Goal: Task Accomplishment & Management: Use online tool/utility

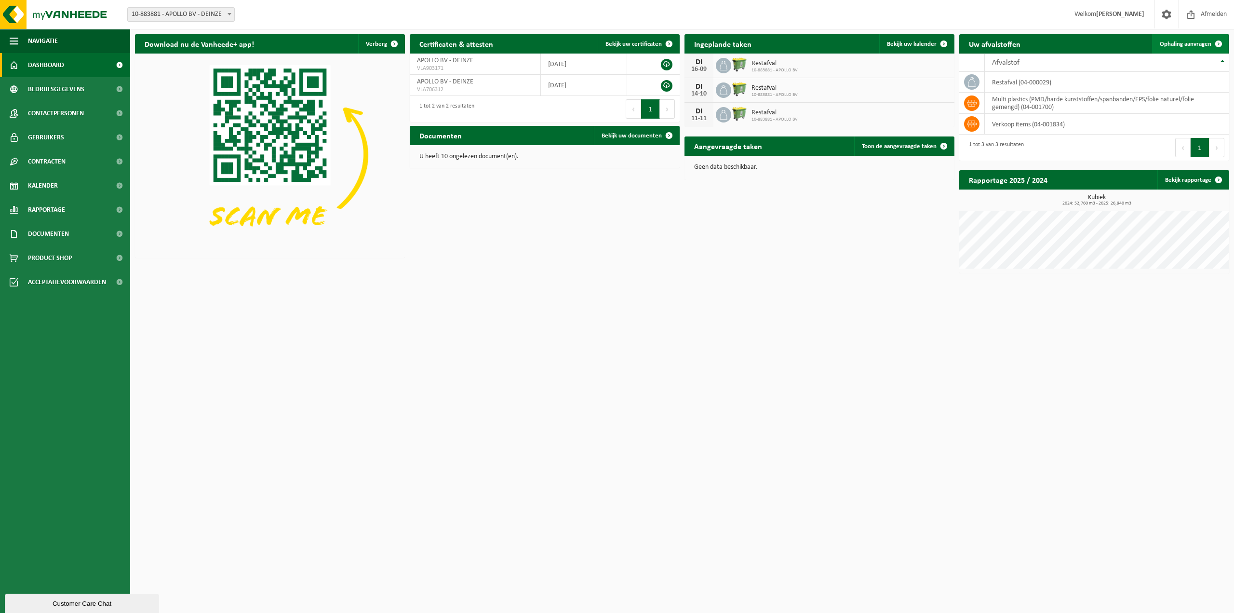
click at [1187, 42] on span "Ophaling aanvragen" at bounding box center [1186, 44] width 52 height 6
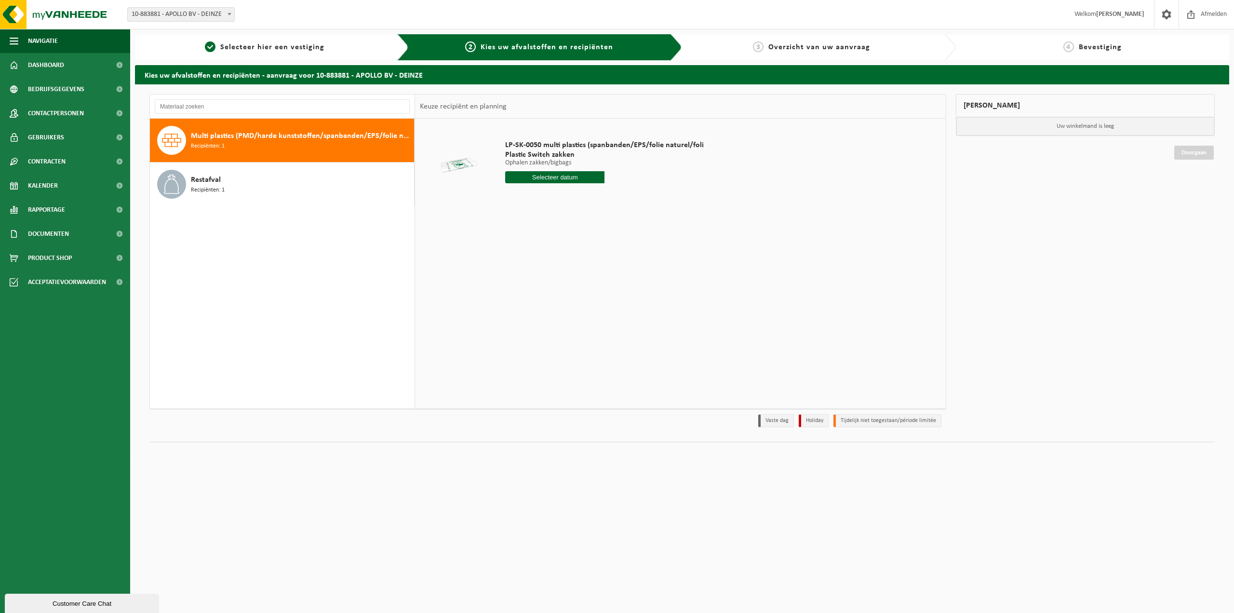
click at [554, 175] on input "text" at bounding box center [554, 177] width 99 height 12
click at [580, 276] on div "26" at bounding box center [582, 277] width 17 height 15
type input "Van [DATE]"
drag, startPoint x: 557, startPoint y: 194, endPoint x: 512, endPoint y: 192, distance: 44.4
click at [512, 192] on input "1" at bounding box center [554, 194] width 99 height 13
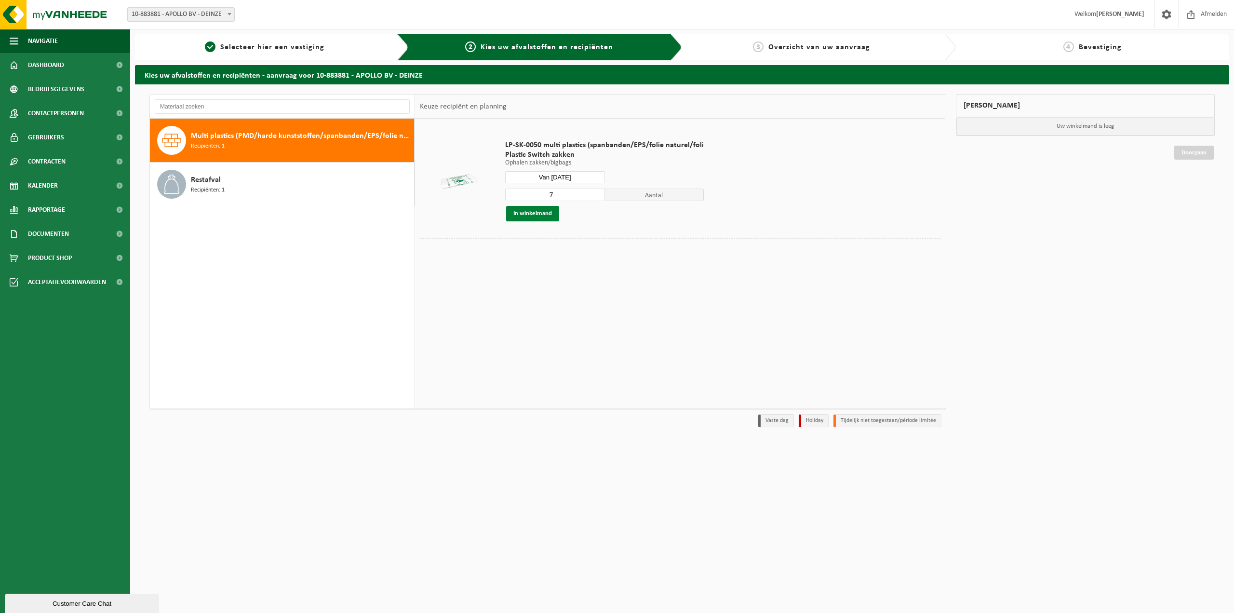
type input "7"
click at [530, 212] on button "In winkelmand" at bounding box center [532, 213] width 53 height 15
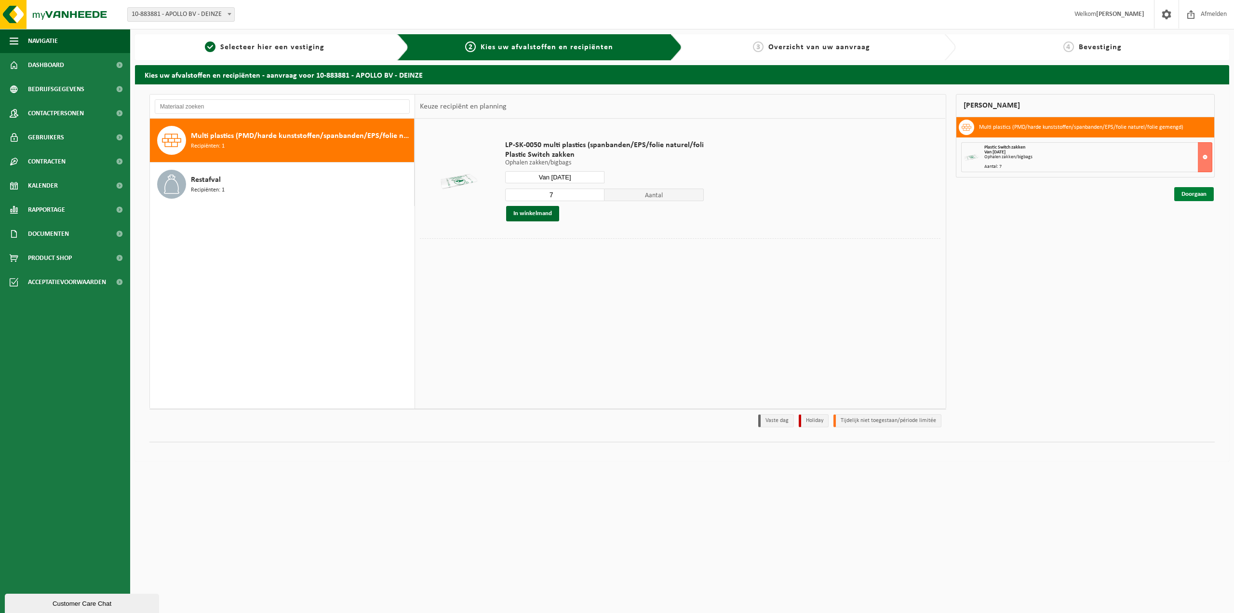
click at [1200, 197] on link "Doorgaan" at bounding box center [1194, 194] width 40 height 14
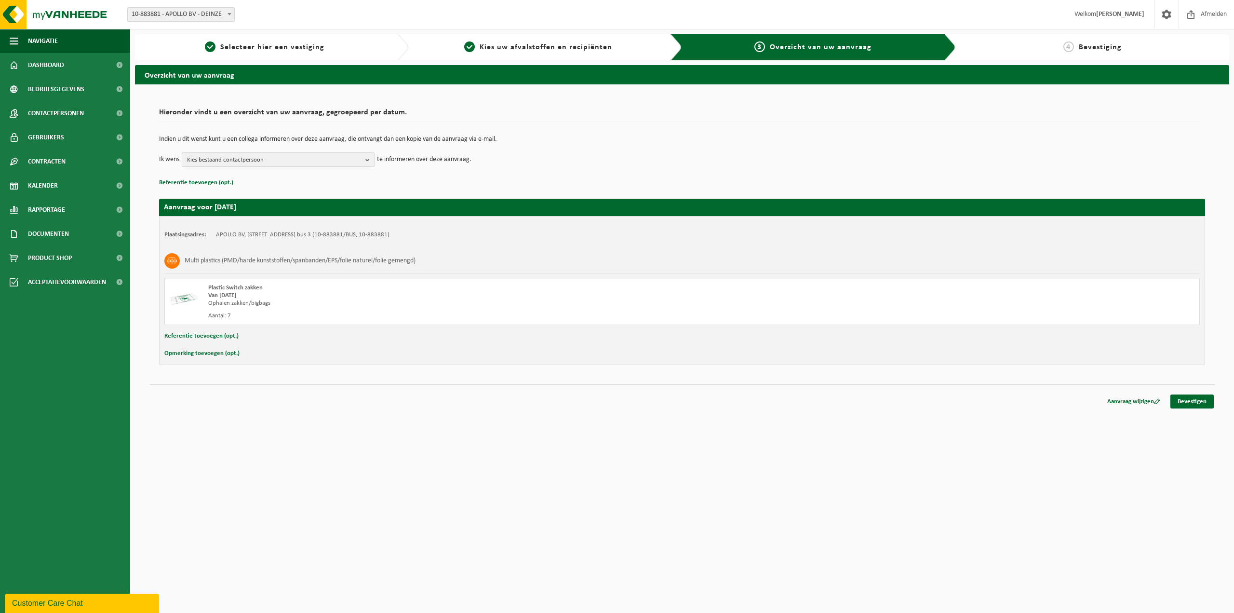
click at [365, 159] on b "button" at bounding box center [369, 159] width 9 height 13
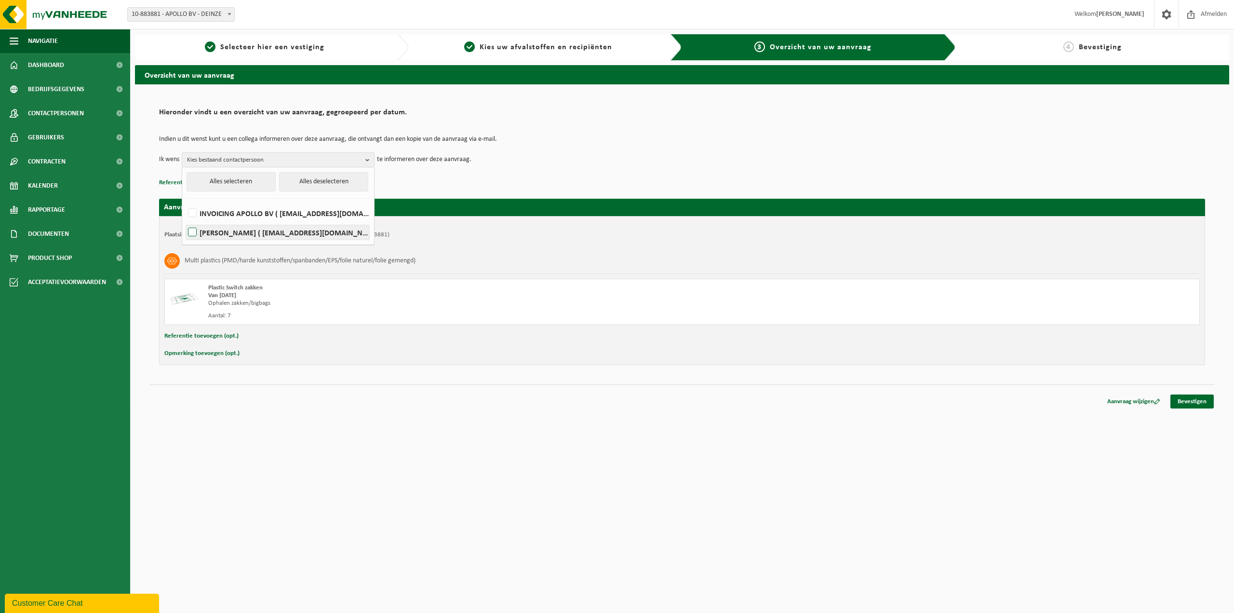
click at [194, 231] on label "PIETER VOET ( pieter@apollo-av.be )" at bounding box center [277, 232] width 183 height 14
click at [185, 220] on input "PIETER VOET ( pieter@apollo-av.be )" at bounding box center [184, 220] width 0 height 0
checkbox input "true"
click at [557, 162] on td "Ik wens PIETER VOET Alles selecteren Alles deselecteren INVOICING APOLLO BV ( a…" at bounding box center [682, 159] width 1046 height 14
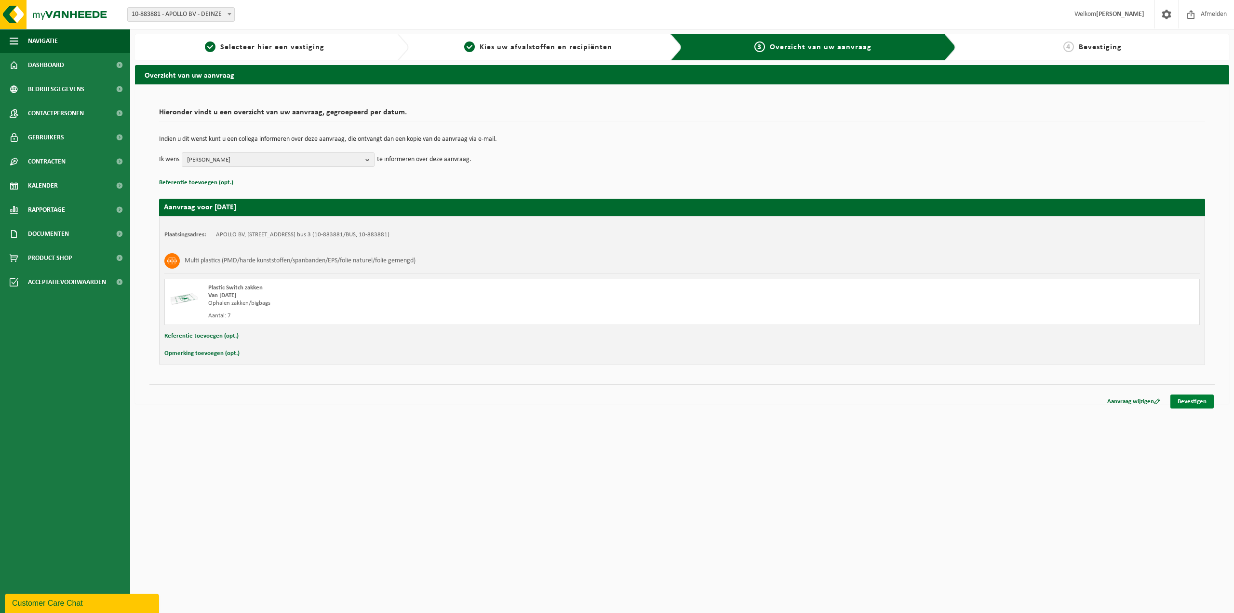
click at [1188, 398] on link "Bevestigen" at bounding box center [1191, 401] width 43 height 14
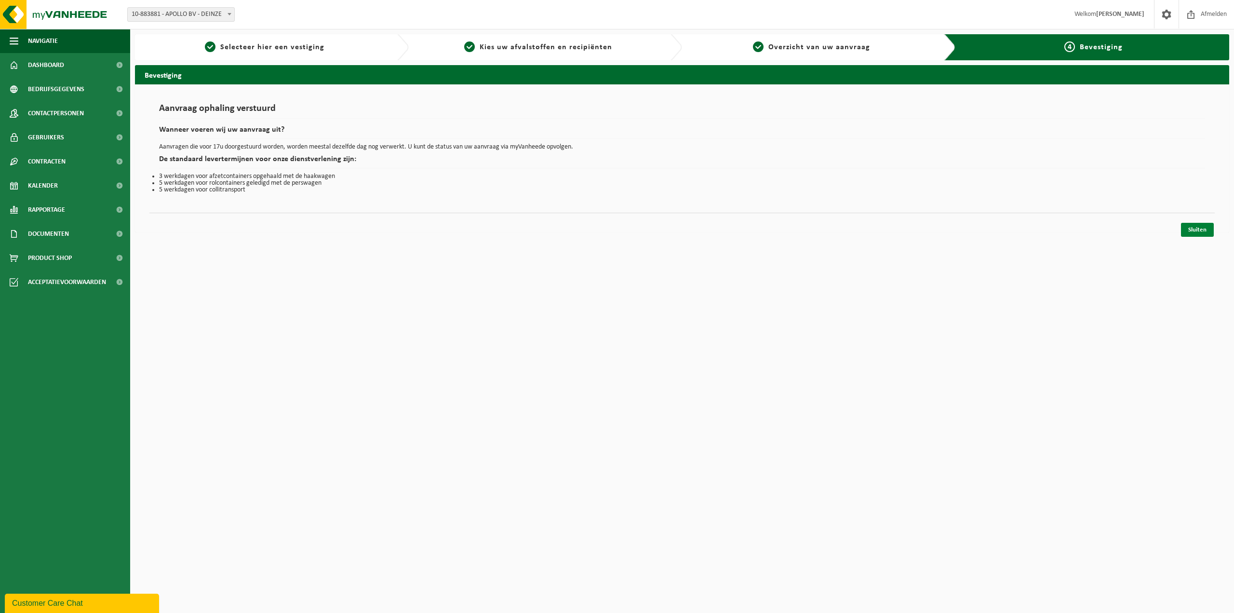
click at [1200, 226] on link "Sluiten" at bounding box center [1197, 230] width 33 height 14
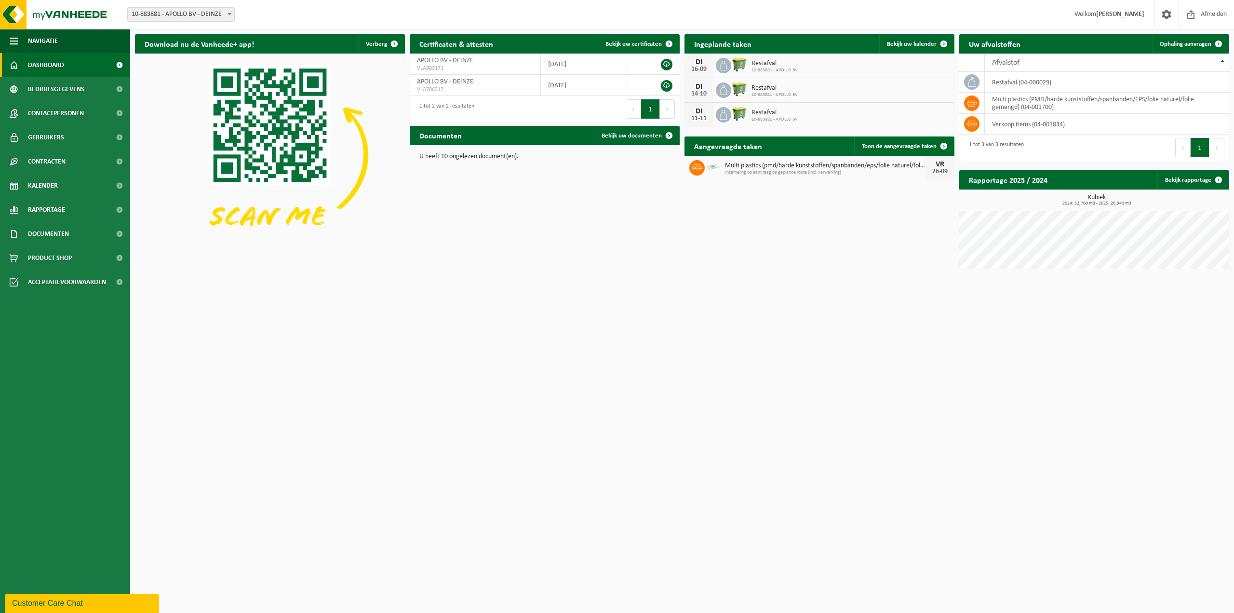
drag, startPoint x: 710, startPoint y: 0, endPoint x: 678, endPoint y: 355, distance: 356.6
click at [678, 355] on html "Vestiging: 10-883881 - APOLLO BV - DEINZE 10-883881 - APOLLO BV - DEINZE Welkom…" at bounding box center [617, 306] width 1234 height 613
